Goal: Task Accomplishment & Management: Complete application form

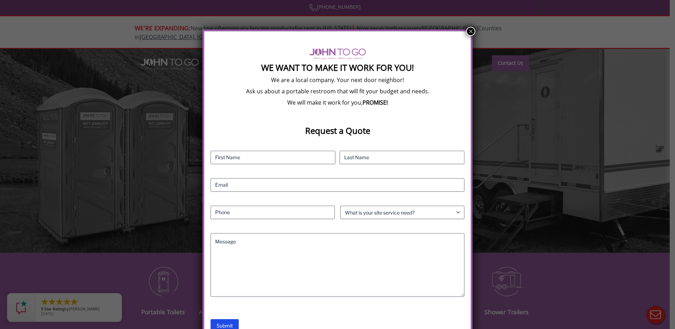
click at [470, 32] on button "×" at bounding box center [470, 31] width 9 height 9
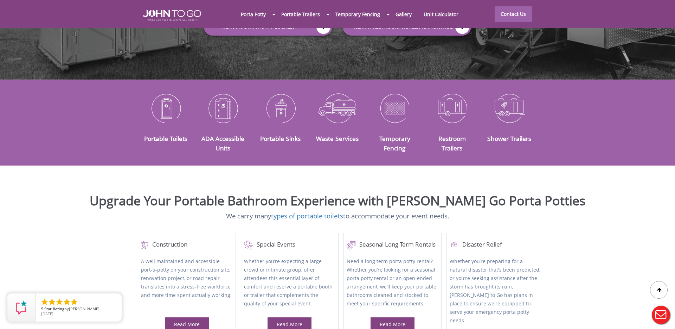
scroll to position [7, 0]
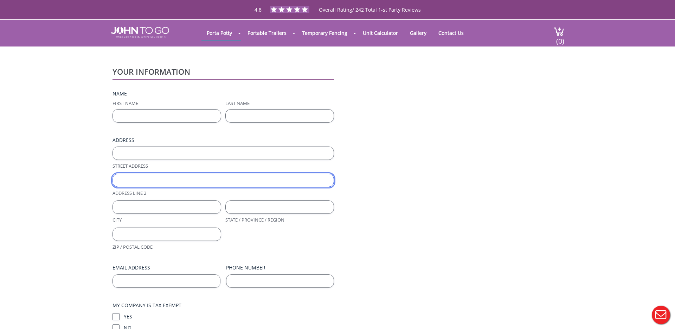
click at [157, 178] on input "Address Line 2" at bounding box center [224, 179] width 222 height 13
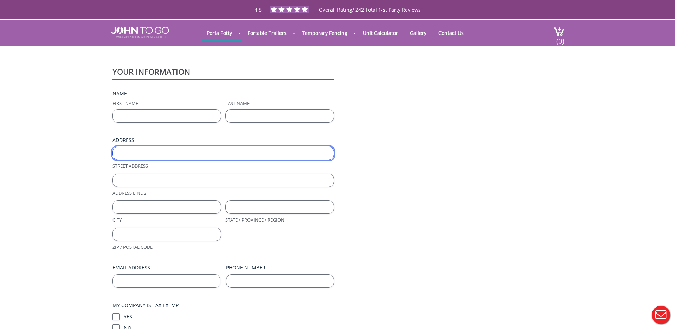
click at [148, 156] on input "Street Address" at bounding box center [224, 152] width 222 height 13
type input "t"
type input "[STREET_ADDRESS] `"
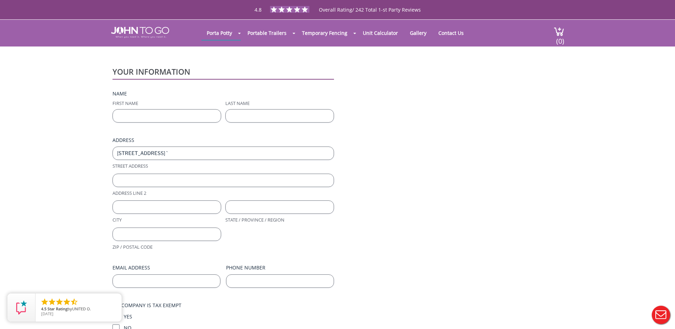
click at [137, 187] on span "Address Line 2" at bounding box center [223, 184] width 226 height 23
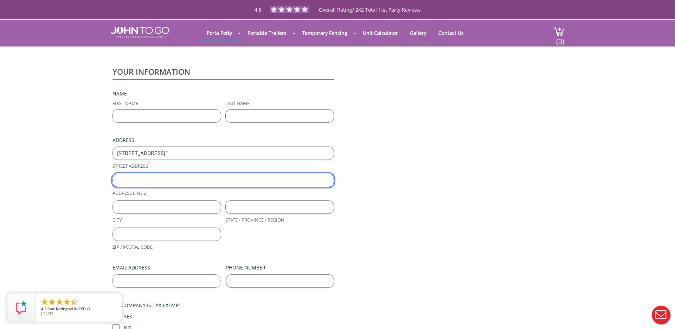
click at [137, 180] on input "Address Line 2" at bounding box center [224, 179] width 222 height 13
type input "S"
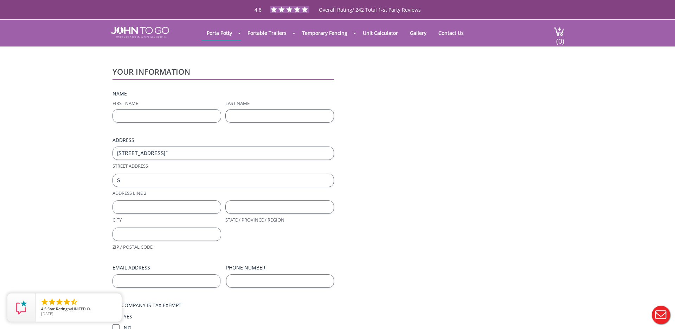
click at [190, 166] on label "Street Address" at bounding box center [224, 166] width 222 height 7
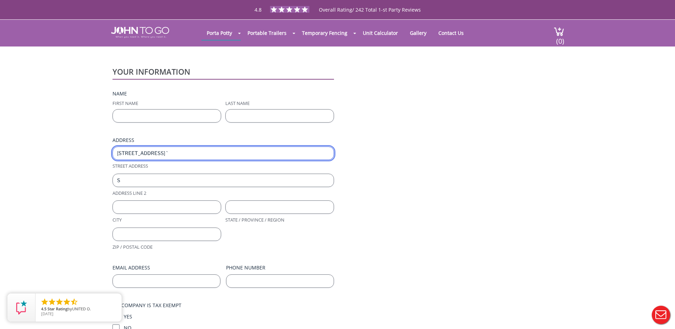
click at [190, 160] on input "[STREET_ADDRESS] `" at bounding box center [224, 152] width 222 height 13
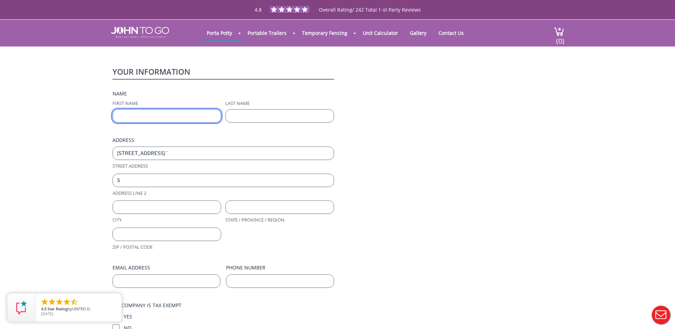
click at [163, 118] on input "First Name" at bounding box center [167, 115] width 109 height 13
type input "S"
click at [163, 160] on span "[STREET_ADDRESS][GEOGRAPHIC_DATA] Address" at bounding box center [223, 157] width 226 height 23
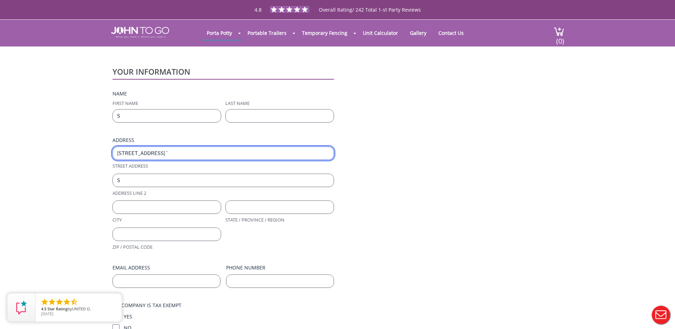
click at [173, 152] on input "[STREET_ADDRESS] `" at bounding box center [224, 152] width 222 height 13
click at [175, 152] on input "[STREET_ADDRESS] `" at bounding box center [224, 152] width 222 height 13
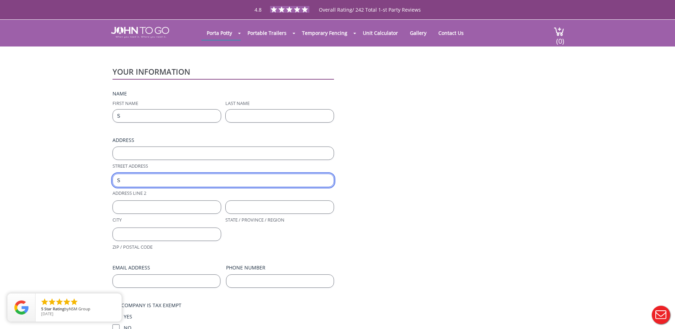
click at [153, 184] on input "S" at bounding box center [224, 179] width 222 height 13
